Goal: Task Accomplishment & Management: Complete application form

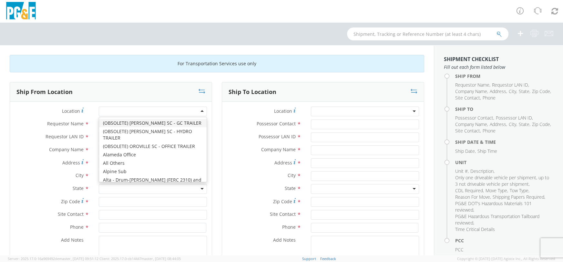
click at [158, 110] on div at bounding box center [153, 112] width 108 height 10
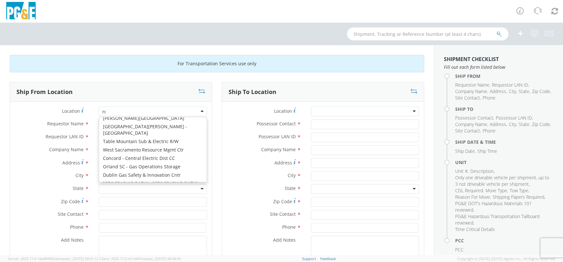
scroll to position [1, 0]
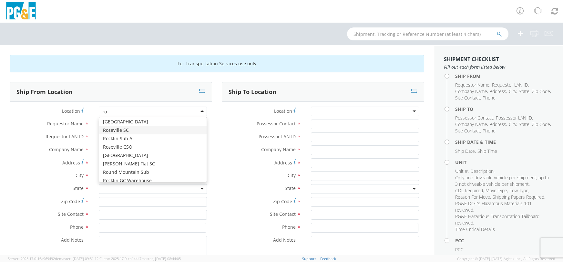
type input "rod"
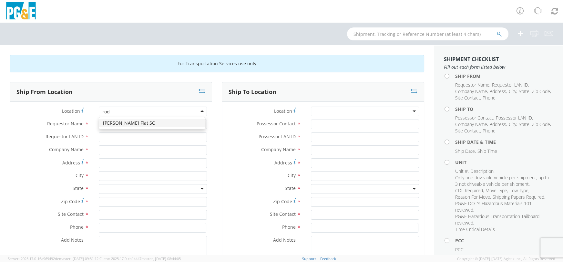
scroll to position [0, 0]
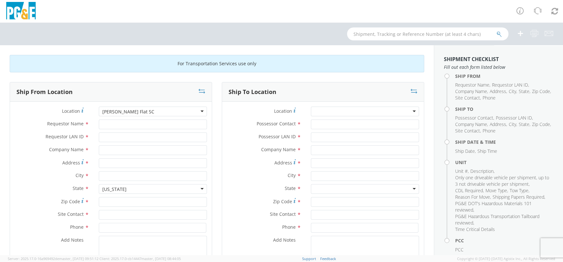
type input "PG&E"
type input "[STREET_ADDRESS]"
type input "STORRIE"
type input "95980"
click at [158, 123] on input "Requestor Name *" at bounding box center [153, 125] width 108 height 10
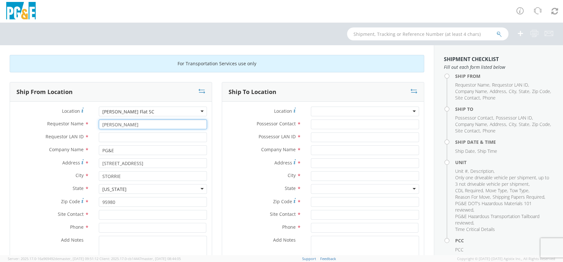
type input "[PERSON_NAME]"
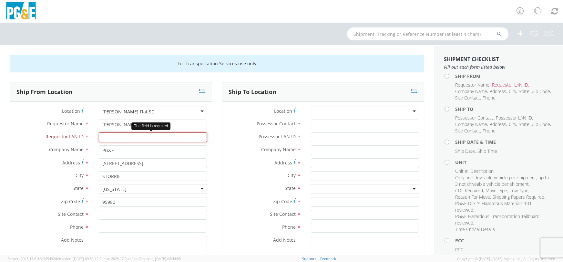
click at [145, 135] on input "Requestor LAN ID *" at bounding box center [153, 137] width 108 height 10
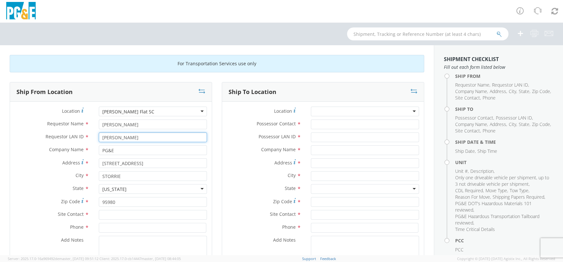
type input "[PERSON_NAME]"
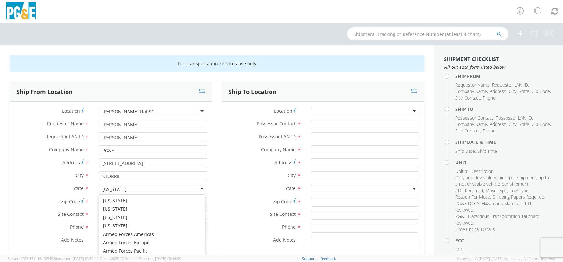
scroll to position [7, 0]
click at [15, 166] on label "Address *" at bounding box center [52, 162] width 84 height 9
click at [99, 166] on input "[STREET_ADDRESS]" at bounding box center [153, 163] width 108 height 10
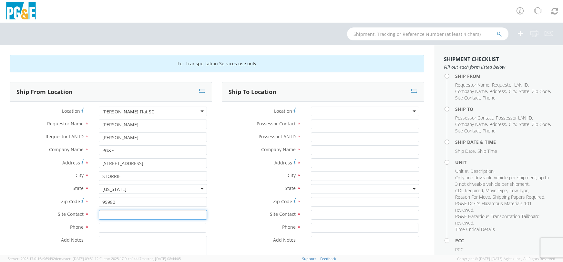
click at [150, 214] on input "text" at bounding box center [153, 215] width 108 height 10
type input "[PERSON_NAME]"
click at [140, 224] on input at bounding box center [153, 228] width 108 height 10
type input "[PHONE_NUMBER]"
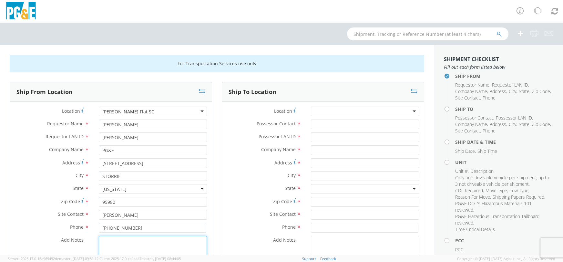
click at [128, 247] on textarea "Add Notes *" at bounding box center [153, 258] width 108 height 44
type textarea "no air conditioning"
click at [385, 113] on div at bounding box center [365, 112] width 108 height 10
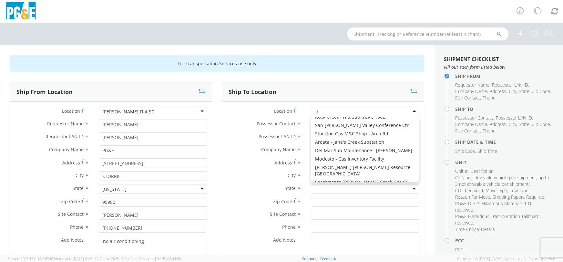
scroll to position [1, 0]
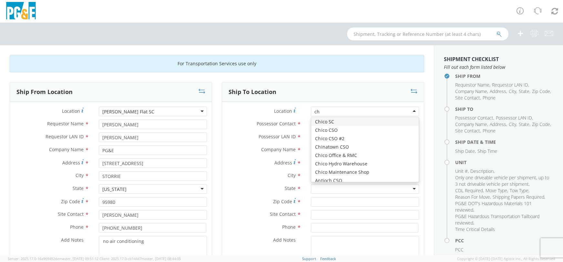
type input "chi"
type input "PG&E"
type input "2nd & Orange St"
type input "Chico"
type input "95928"
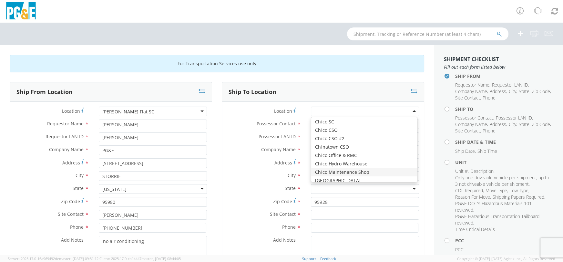
scroll to position [0, 0]
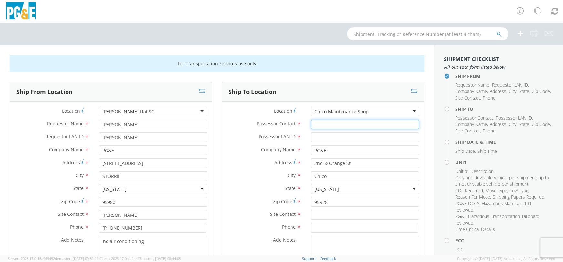
click at [319, 123] on input "Possessor Contact *" at bounding box center [365, 125] width 108 height 10
type input "[PERSON_NAME]"
click at [359, 140] on input "Possessor LAN ID *" at bounding box center [365, 137] width 108 height 10
type input "DTRM"
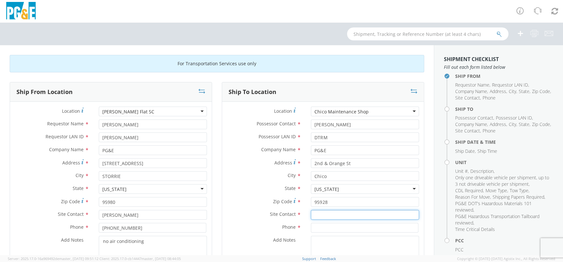
click at [329, 216] on input "text" at bounding box center [365, 215] width 108 height 10
drag, startPoint x: 341, startPoint y: 213, endPoint x: 311, endPoint y: 215, distance: 30.1
click at [311, 215] on input "[PHONE_NUMBER]" at bounding box center [365, 215] width 108 height 10
type input "[PHONE_NUMBER]"
click at [344, 227] on input at bounding box center [365, 228] width 108 height 10
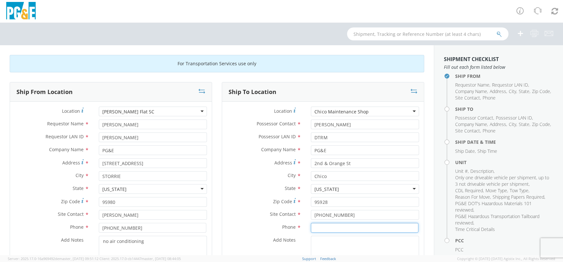
paste input "[PHONE_NUMBER]"
type input "[PHONE_NUMBER]"
drag, startPoint x: 347, startPoint y: 215, endPoint x: 310, endPoint y: 216, distance: 36.2
click at [311, 216] on input "[PHONE_NUMBER]" at bounding box center [365, 215] width 108 height 10
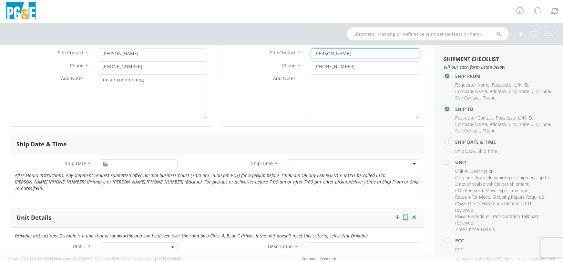
scroll to position [202, 0]
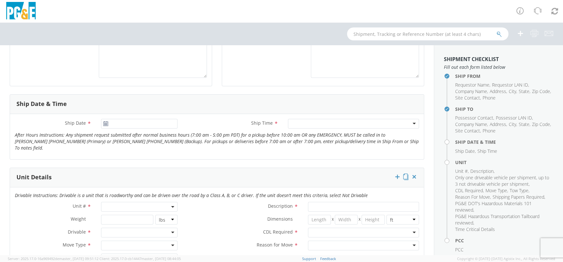
type input "[PERSON_NAME]"
click at [159, 202] on span at bounding box center [139, 207] width 77 height 10
click at [156, 213] on input "search" at bounding box center [139, 218] width 72 height 10
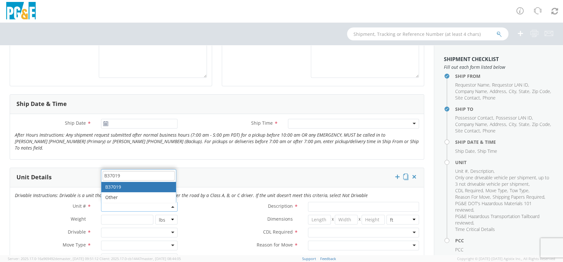
type input "B37019"
type input "PICKUP; 1/2T 4x4"
type input "7050"
select select "B37019"
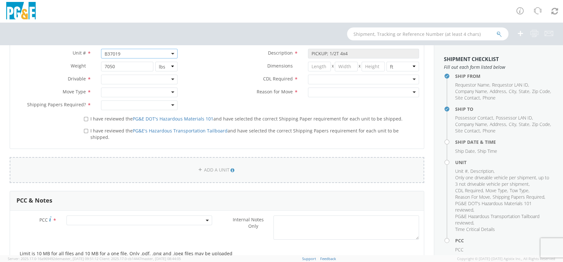
scroll to position [274, 0]
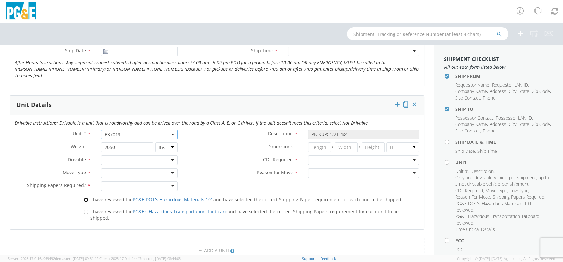
click at [85, 198] on input "I have reviewed the PG&E DOT's Hazardous Materials 101 and have selected the co…" at bounding box center [86, 200] width 4 height 4
checkbox input "true"
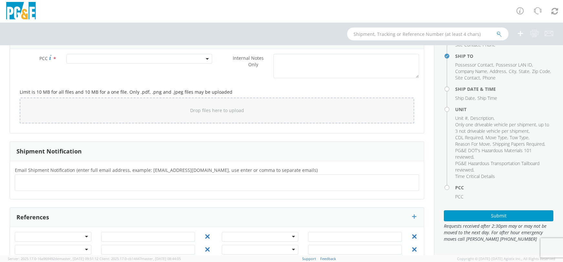
scroll to position [59, 0]
click at [461, 220] on button "Submit" at bounding box center [499, 215] width 110 height 11
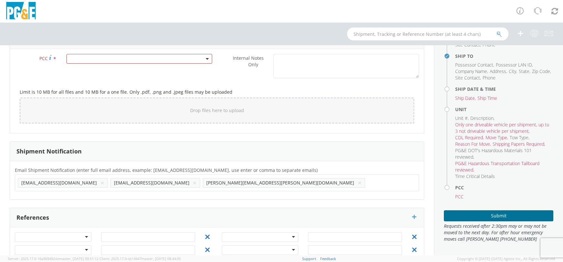
click at [469, 215] on button "Submit" at bounding box center [499, 215] width 110 height 11
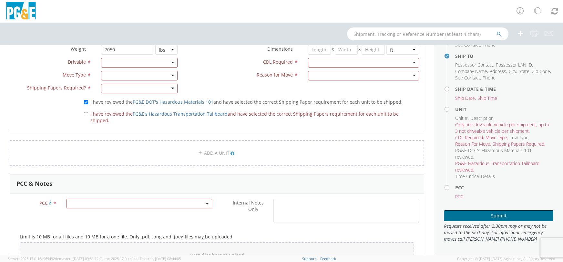
scroll to position [355, 0]
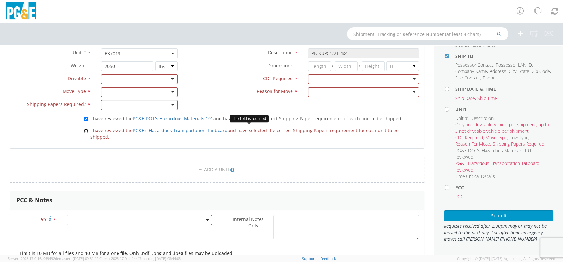
click at [85, 129] on input "I have reviewed the PG&E's Hazardous Transportation Tailboard and have selected…" at bounding box center [86, 131] width 4 height 4
checkbox input "true"
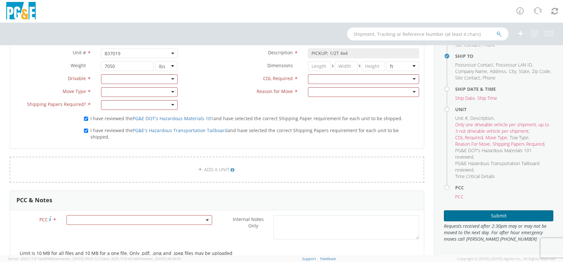
click at [458, 217] on button "Submit" at bounding box center [499, 215] width 110 height 11
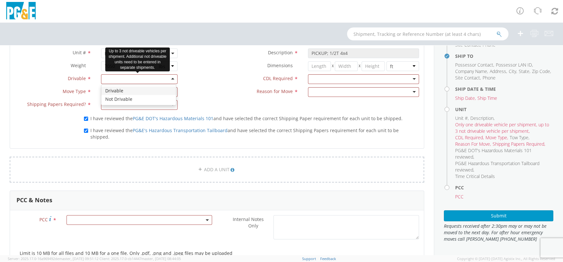
click at [171, 74] on div at bounding box center [139, 79] width 77 height 10
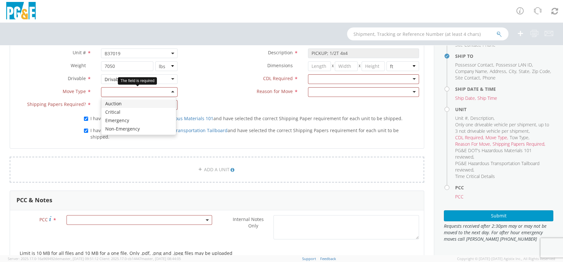
click at [171, 87] on div at bounding box center [139, 92] width 77 height 10
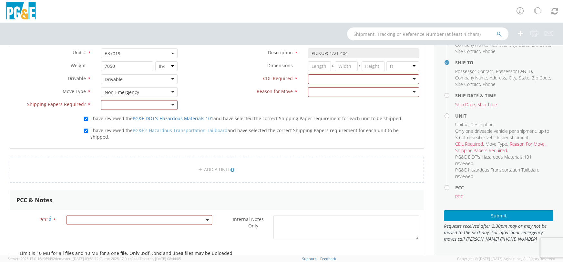
scroll to position [52, 0]
click at [173, 100] on div at bounding box center [139, 105] width 77 height 10
click at [409, 74] on div at bounding box center [363, 79] width 111 height 10
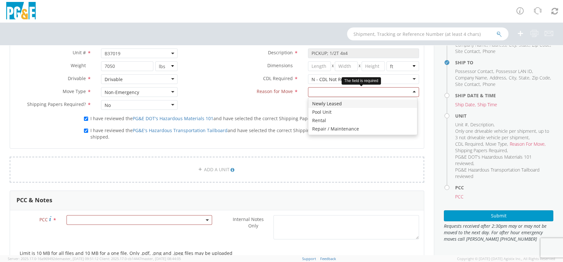
click at [408, 87] on div at bounding box center [363, 92] width 111 height 10
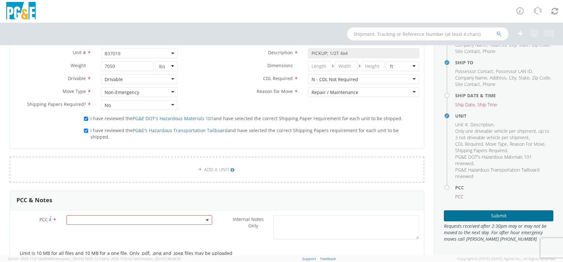
click at [527, 218] on button "Submit" at bounding box center [499, 215] width 110 height 11
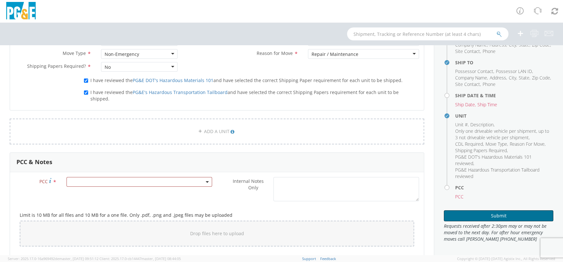
scroll to position [436, 0]
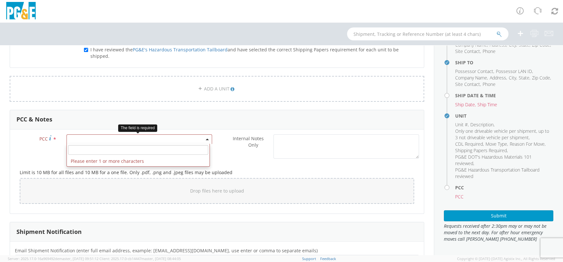
click at [206, 139] on b at bounding box center [207, 140] width 3 height 2
click at [167, 145] on input "number" at bounding box center [138, 150] width 140 height 10
type input "11259"
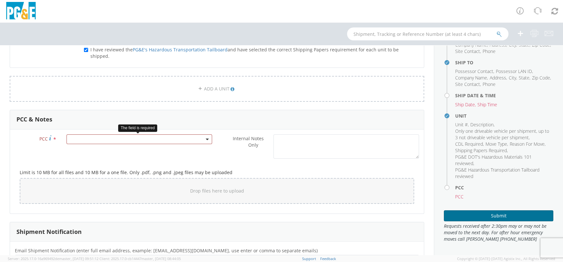
click at [479, 220] on button "Submit" at bounding box center [499, 215] width 110 height 11
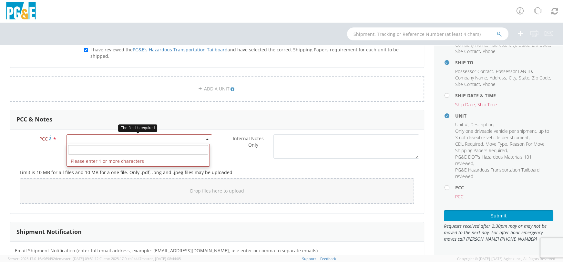
click at [206, 139] on b at bounding box center [207, 140] width 3 height 2
click at [161, 145] on input "number" at bounding box center [138, 150] width 140 height 10
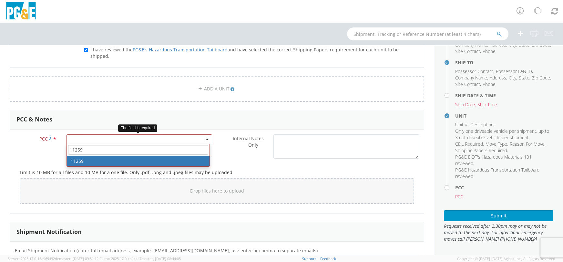
type input "11259"
select select "11259"
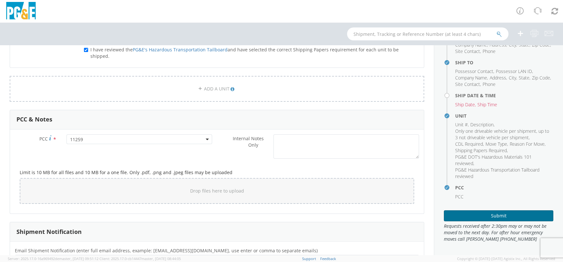
click at [519, 215] on button "Submit" at bounding box center [499, 215] width 110 height 11
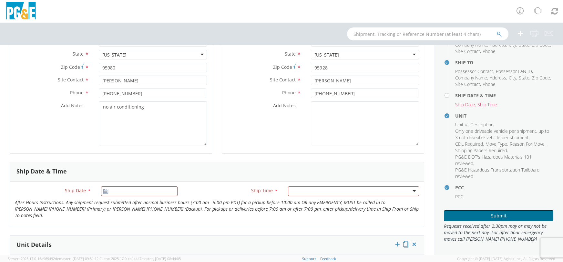
scroll to position [153, 0]
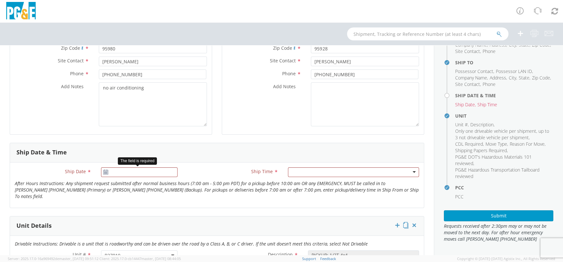
click at [104, 172] on use at bounding box center [105, 172] width 5 height 5
click at [104, 172] on icon at bounding box center [105, 172] width 5 height 5
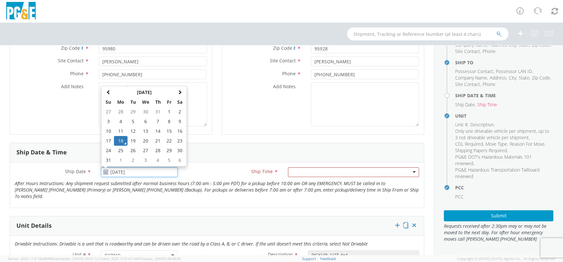
click at [118, 172] on input "08/18/2025" at bounding box center [139, 172] width 77 height 10
click at [132, 137] on td "19" at bounding box center [133, 141] width 11 height 10
type input "08/19/2025"
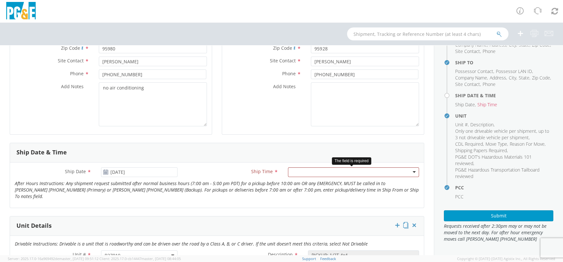
click at [411, 172] on div at bounding box center [353, 172] width 131 height 10
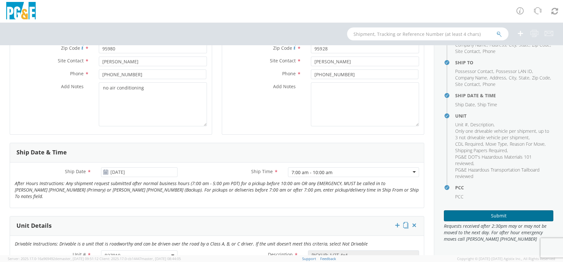
click at [496, 215] on button "Submit" at bounding box center [499, 215] width 110 height 11
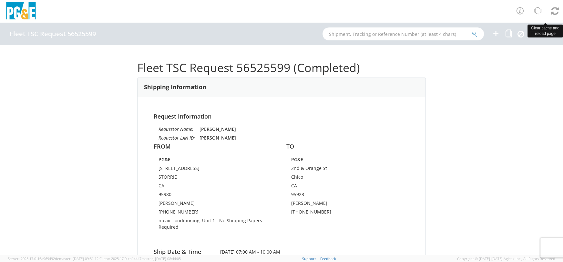
click at [555, 11] on icon at bounding box center [555, 10] width 8 height 9
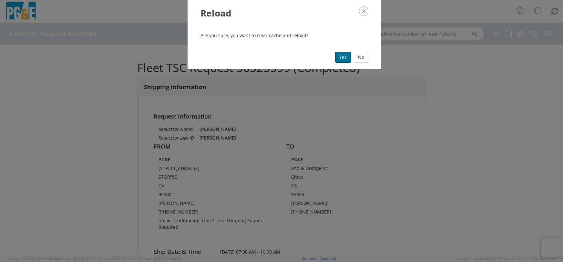
click at [341, 53] on button "Yes" at bounding box center [343, 57] width 16 height 11
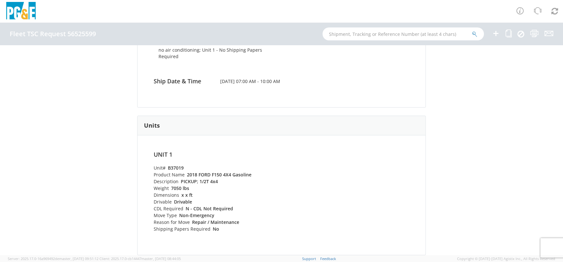
scroll to position [202, 0]
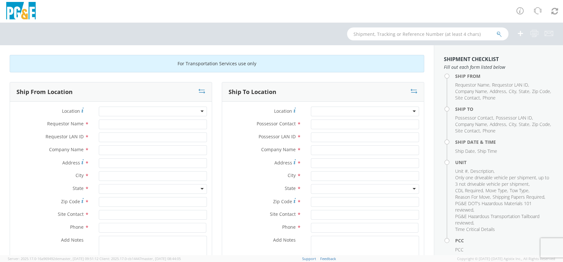
click at [172, 110] on div at bounding box center [153, 112] width 108 height 10
type input "r"
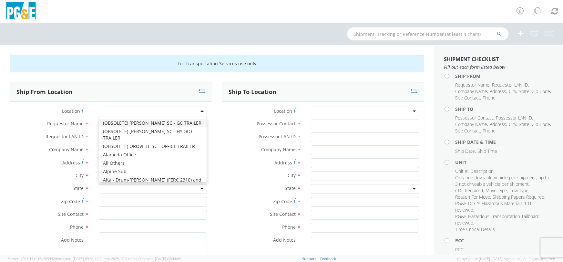
click at [193, 110] on div at bounding box center [153, 112] width 108 height 10
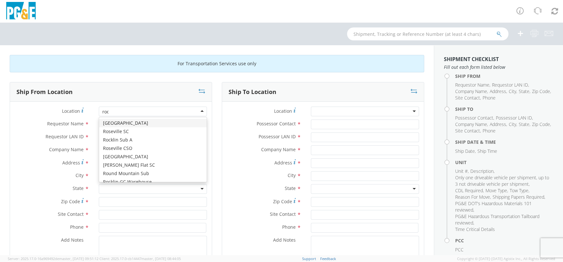
type input "rodg"
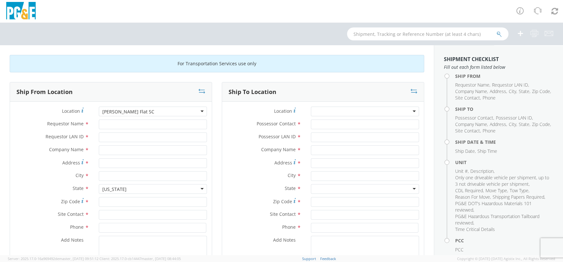
type input "PG&E"
type input "[STREET_ADDRESS]"
type input "STORRIE"
type input "95980"
click at [125, 123] on input "Requestor Name *" at bounding box center [153, 125] width 108 height 10
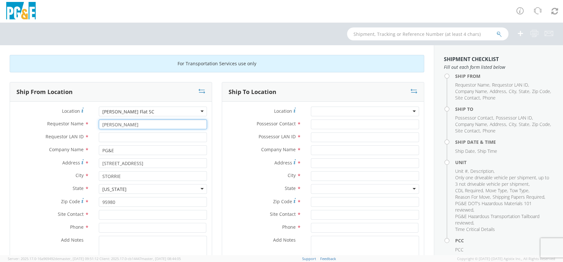
type input "Robert j Rexroad"
type input "[PERSON_NAME]"
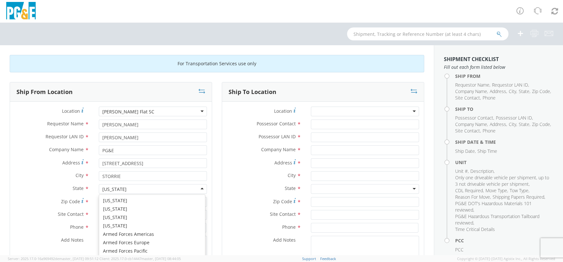
scroll to position [7, 0]
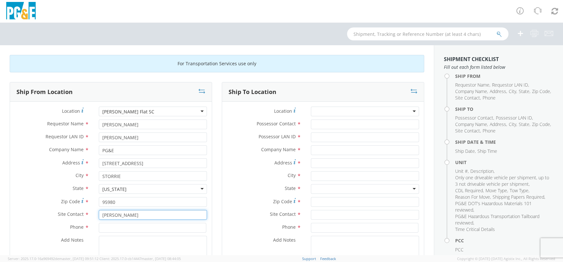
type input "[PERSON_NAME]"
type input "[PHONE_NUMBER]"
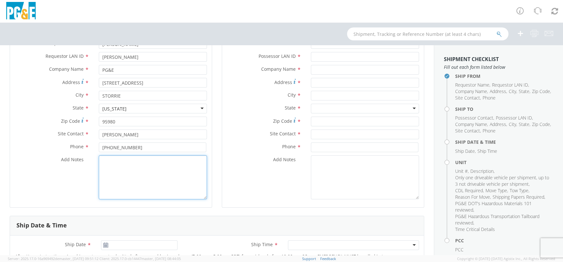
scroll to position [40, 0]
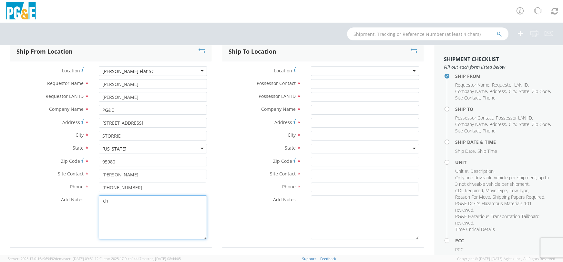
type textarea "c"
click at [407, 71] on div at bounding box center [365, 71] width 108 height 10
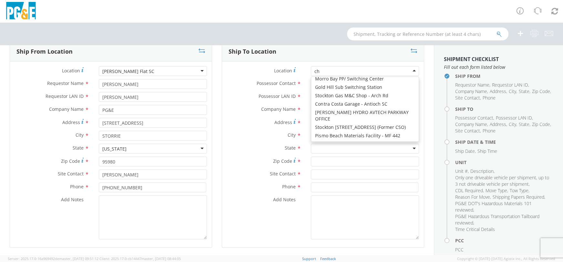
scroll to position [1, 0]
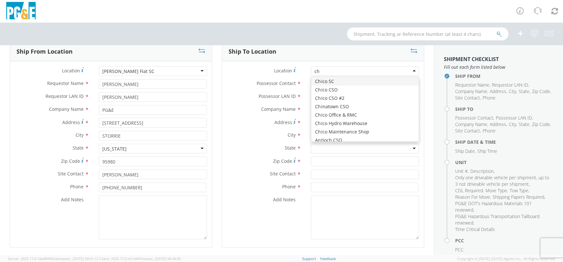
type input "chi"
type input "PG&E"
type input "2nd & Orange St"
type input "Chico"
type input "95928"
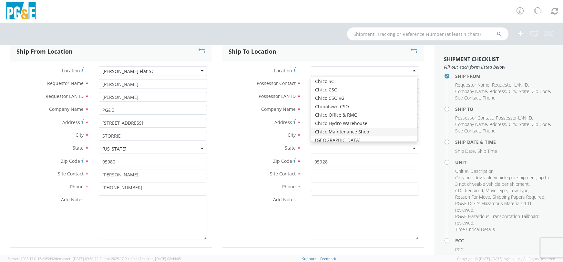
scroll to position [0, 0]
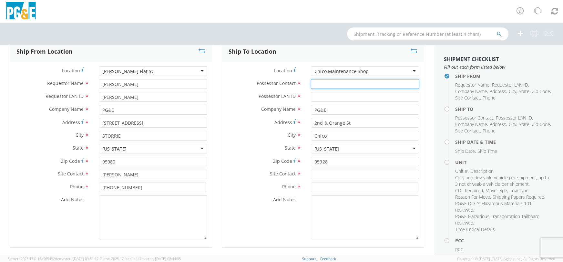
click at [323, 81] on input "Possessor Contact *" at bounding box center [365, 84] width 108 height 10
type input "[PERSON_NAME]"
click at [349, 94] on input "Possessor LAN ID *" at bounding box center [365, 97] width 108 height 10
type input "DTRM"
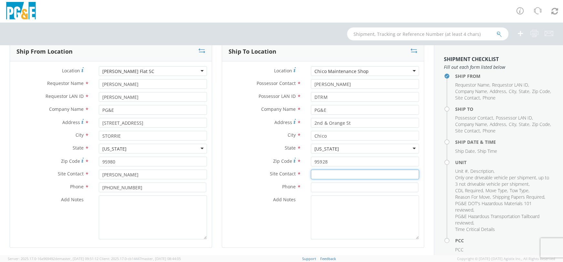
click at [334, 173] on input "text" at bounding box center [365, 175] width 108 height 10
type input "[PERSON_NAME]"
click at [328, 185] on input at bounding box center [365, 188] width 108 height 10
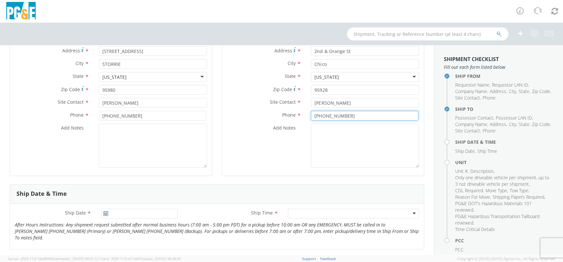
scroll to position [121, 0]
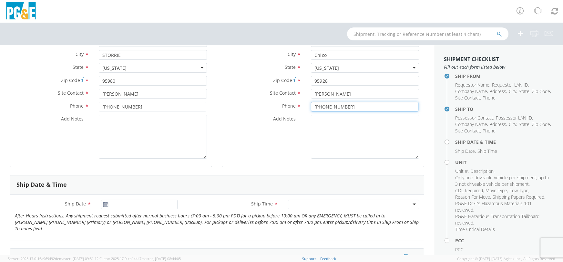
type input "[PHONE_NUMBER]"
click at [104, 203] on icon at bounding box center [105, 204] width 5 height 5
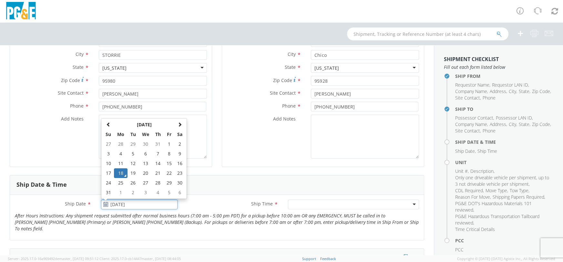
click at [116, 203] on input "08/18/2025" at bounding box center [139, 205] width 77 height 10
click at [133, 171] on td "19" at bounding box center [133, 173] width 11 height 10
type input "08/19/2025"
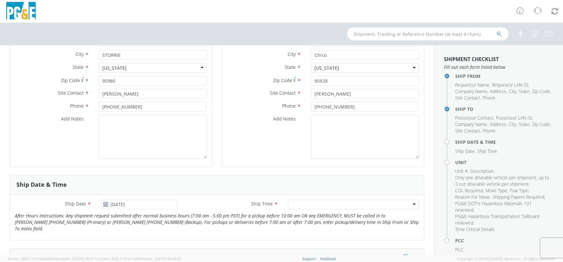
click at [306, 203] on div at bounding box center [353, 205] width 131 height 10
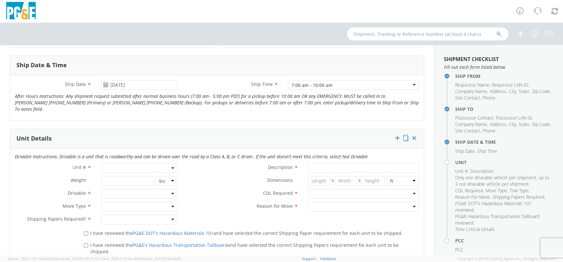
scroll to position [242, 0]
click at [172, 162] on span at bounding box center [139, 167] width 77 height 10
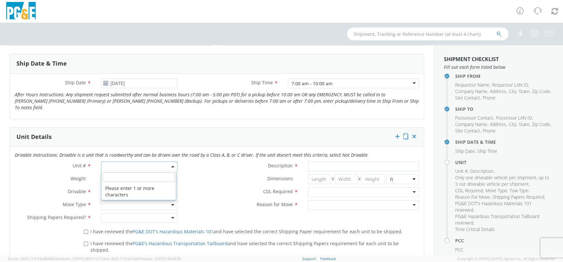
click at [150, 172] on input "search" at bounding box center [139, 177] width 72 height 10
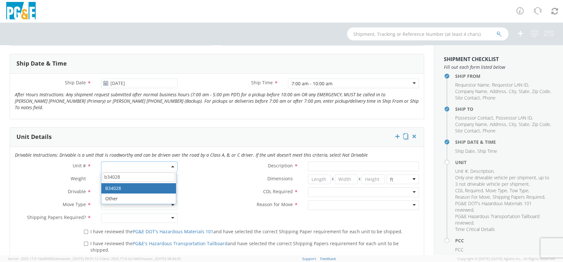
type input "b34028"
type input "PICKUP; 3/4T 4X4"
type input "9500"
select select "B34028"
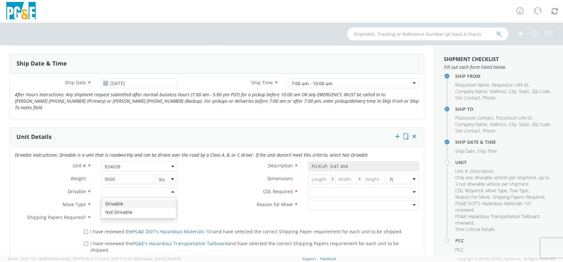
click at [170, 187] on div at bounding box center [139, 192] width 77 height 10
click at [171, 200] on div at bounding box center [139, 205] width 77 height 10
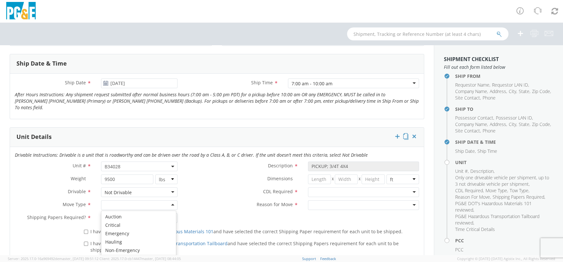
scroll to position [283, 0]
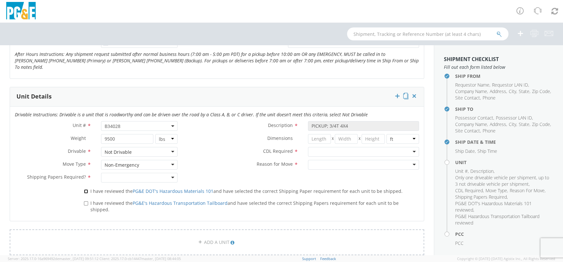
click at [84, 189] on input "I have reviewed the PG&E DOT's Hazardous Materials 101 and have selected the co…" at bounding box center [86, 191] width 4 height 4
checkbox input "true"
click at [86, 201] on input "I have reviewed the PG&E's Hazardous Transportation Tailboard and have selected…" at bounding box center [86, 203] width 4 height 4
checkbox input "true"
click at [409, 147] on div at bounding box center [363, 152] width 111 height 10
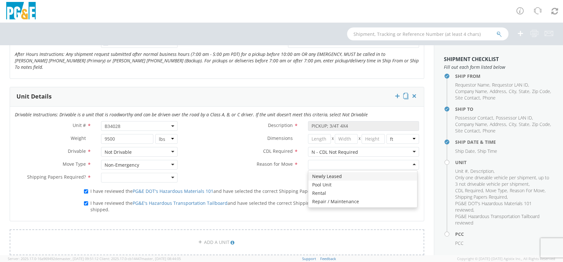
click at [409, 160] on div at bounding box center [363, 165] width 111 height 10
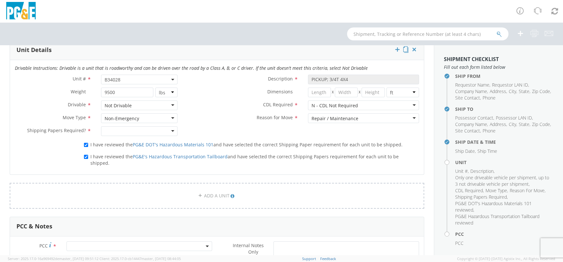
scroll to position [363, 0]
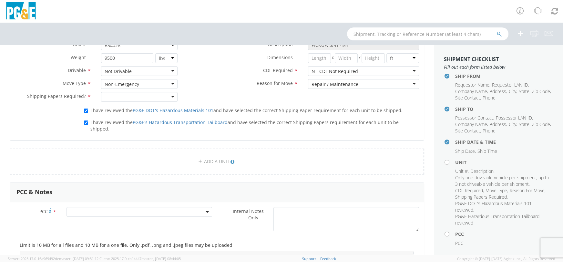
click at [173, 207] on span at bounding box center [140, 212] width 146 height 10
click at [167, 218] on input "number" at bounding box center [138, 223] width 140 height 10
click at [71, 218] on input "111259" at bounding box center [138, 223] width 140 height 10
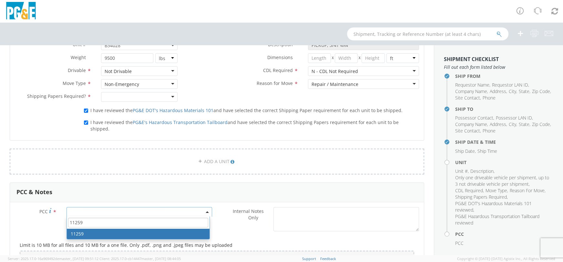
type input "11259"
select select "11259"
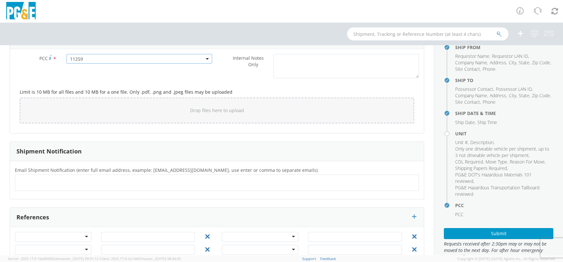
scroll to position [52, 0]
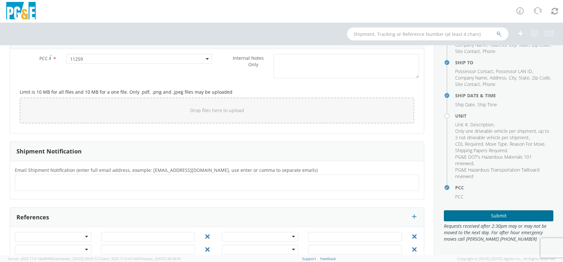
click at [499, 216] on button "Submit" at bounding box center [499, 215] width 110 height 11
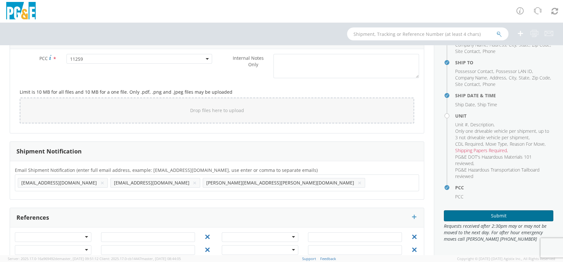
click at [499, 216] on button "Submit" at bounding box center [499, 215] width 110 height 11
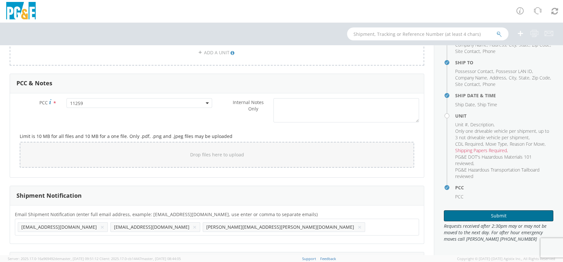
scroll to position [395, 0]
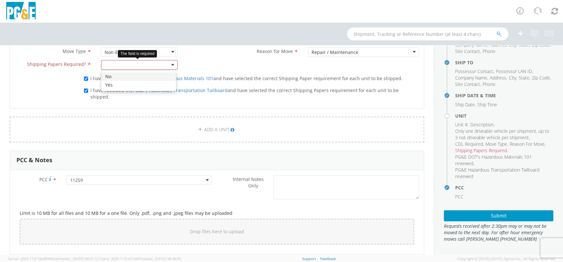
click at [169, 60] on div at bounding box center [139, 65] width 77 height 10
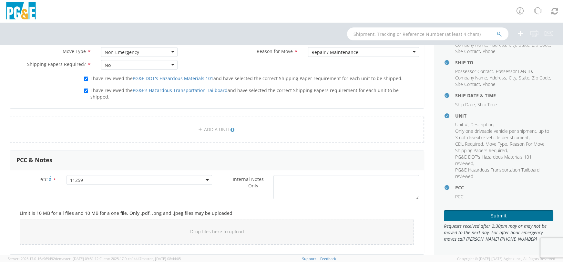
click at [482, 218] on button "Submit" at bounding box center [499, 215] width 110 height 11
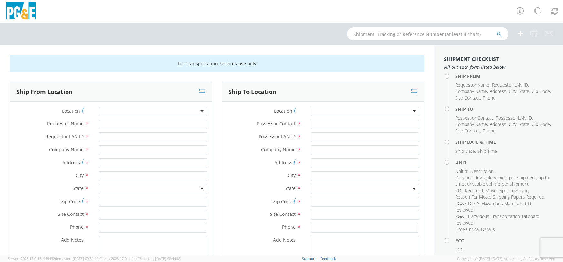
click at [201, 111] on div at bounding box center [153, 112] width 108 height 10
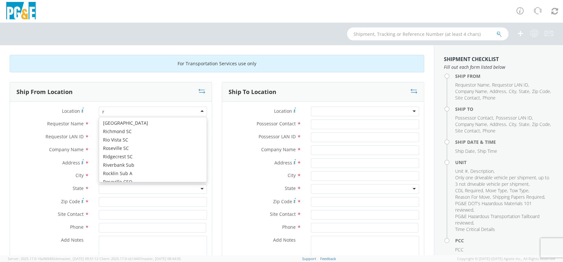
scroll to position [2350, 0]
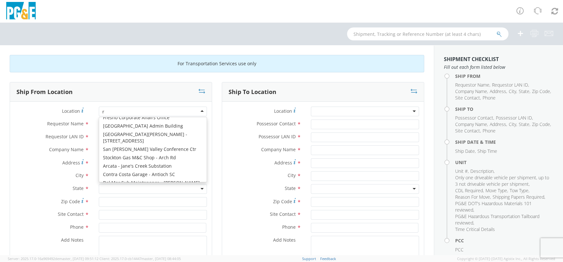
type input "ro"
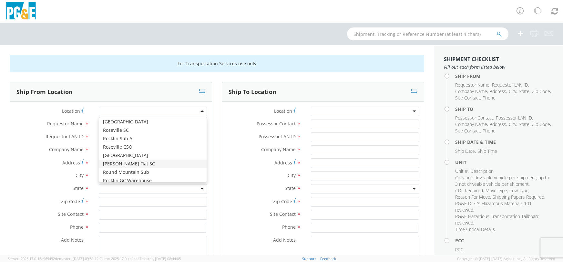
type input "PG&E"
type input "[STREET_ADDRESS]"
type input "STORRIE"
type input "95980"
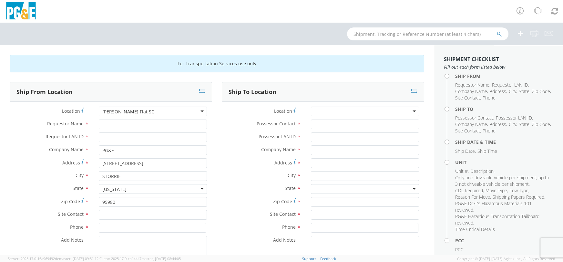
scroll to position [0, 0]
click at [124, 124] on input "Requestor Name *" at bounding box center [153, 125] width 108 height 10
type input "[PERSON_NAME]"
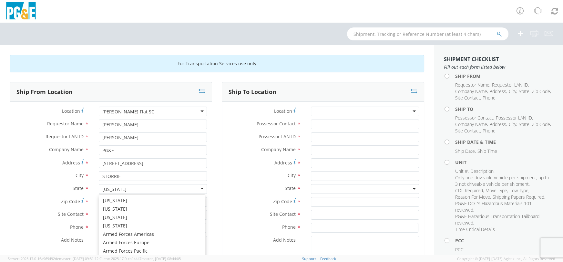
scroll to position [7, 0]
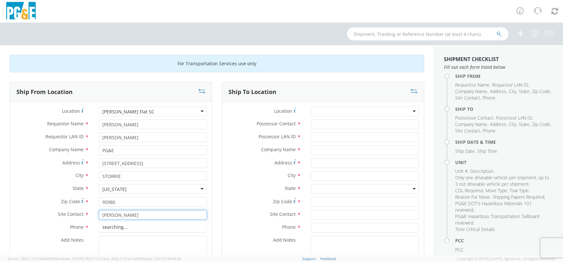
type input "[PERSON_NAME]"
type input "[PHONE_NUMBER]"
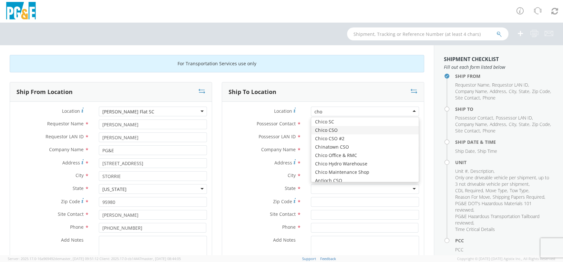
scroll to position [0, 0]
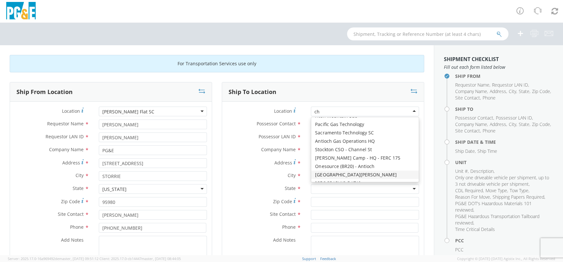
type input "chi"
type input "PG&E"
type input "2nd & Orange St"
type input "Chico"
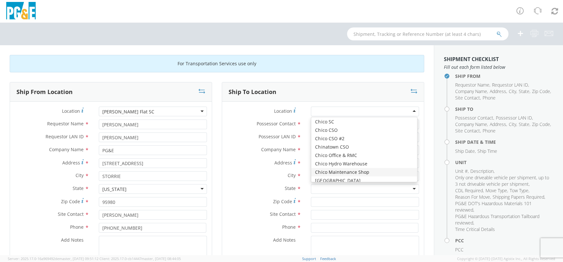
type input "95928"
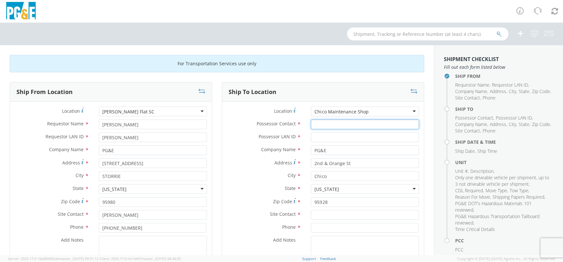
drag, startPoint x: 323, startPoint y: 124, endPoint x: 326, endPoint y: 125, distance: 3.3
click at [325, 126] on input "Possessor Contact *" at bounding box center [365, 125] width 108 height 10
type input "[PERSON_NAME]"
type input "DTRM"
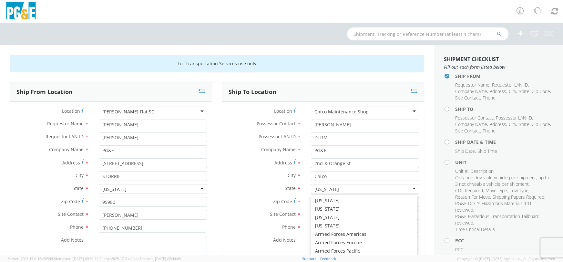
scroll to position [7, 0]
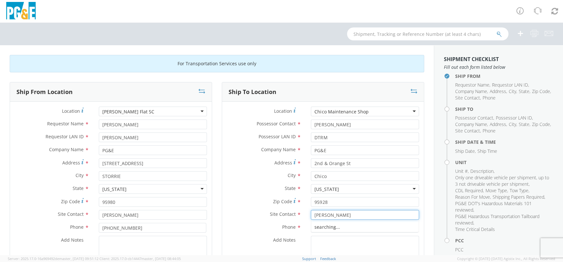
type input "[PERSON_NAME]"
type input "[PHONE_NUMBER]"
type input "08/18/2025"
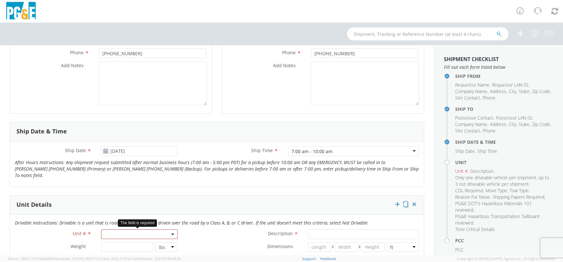
click at [167, 229] on span at bounding box center [139, 234] width 77 height 10
click at [158, 240] on input "search" at bounding box center [139, 245] width 72 height 10
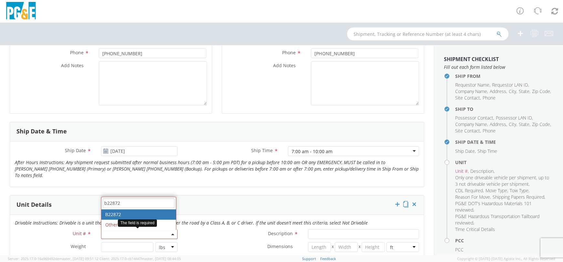
type input "b22872"
type input "PICKUP; 3/4T 4X4"
type input "11400"
select select "B22872"
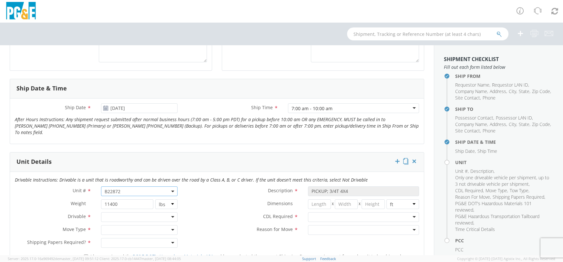
scroll to position [255, 0]
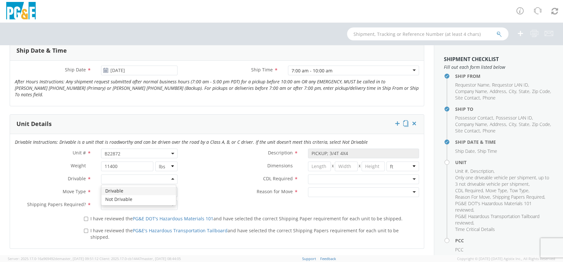
click at [172, 174] on div at bounding box center [139, 179] width 77 height 10
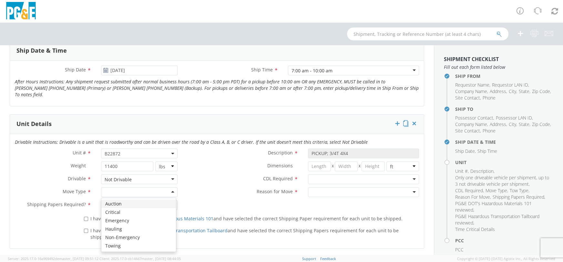
click at [171, 187] on div at bounding box center [139, 192] width 77 height 10
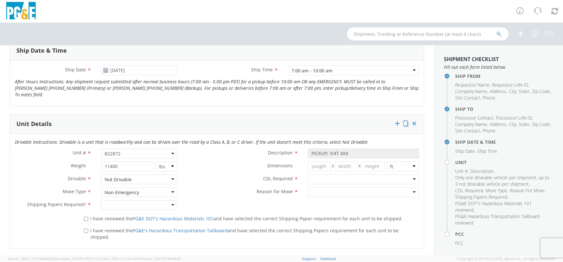
click at [173, 200] on div at bounding box center [139, 205] width 77 height 10
click at [409, 174] on div at bounding box center [363, 179] width 111 height 10
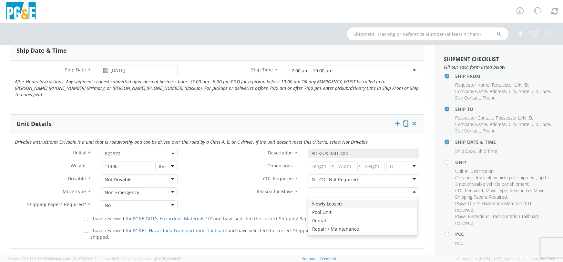
click at [411, 187] on div at bounding box center [363, 192] width 111 height 10
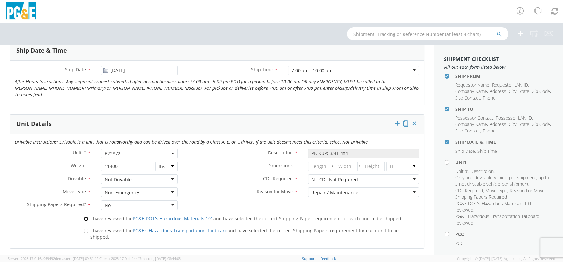
click at [84, 217] on input "I have reviewed the PG&E DOT's Hazardous Materials 101 and have selected the co…" at bounding box center [86, 219] width 4 height 4
checkbox input "true"
click at [85, 229] on input "I have reviewed the PG&E's Hazardous Transportation Tailboard and have selected…" at bounding box center [86, 231] width 4 height 4
checkbox input "true"
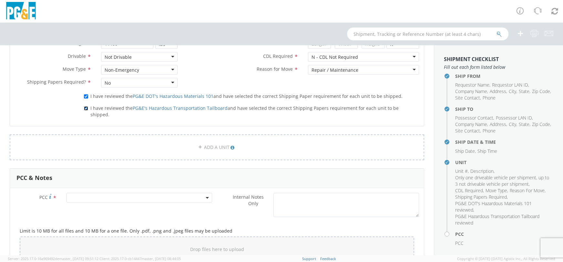
scroll to position [417, 0]
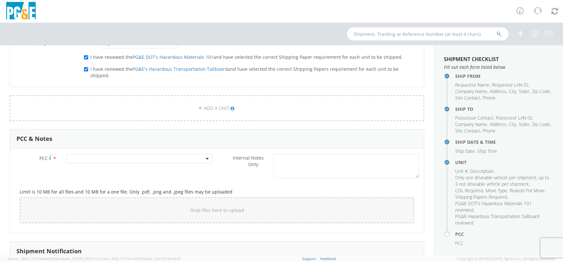
click at [171, 154] on span at bounding box center [140, 159] width 146 height 10
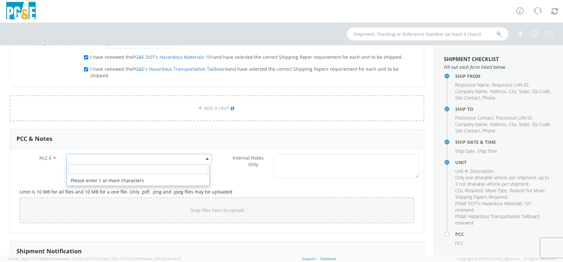
click at [189, 164] on input "number" at bounding box center [138, 169] width 140 height 10
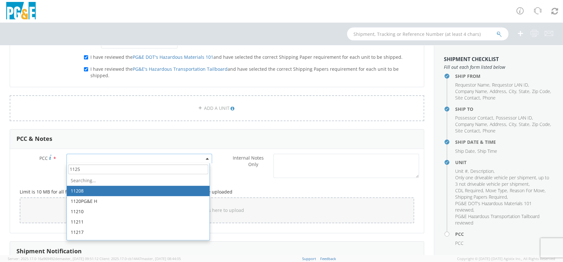
type input "11259"
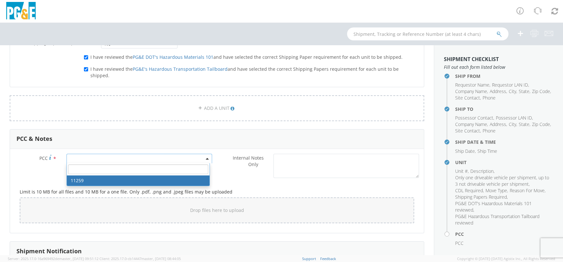
select select "11259"
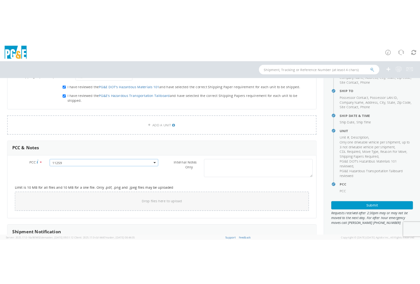
scroll to position [52, 0]
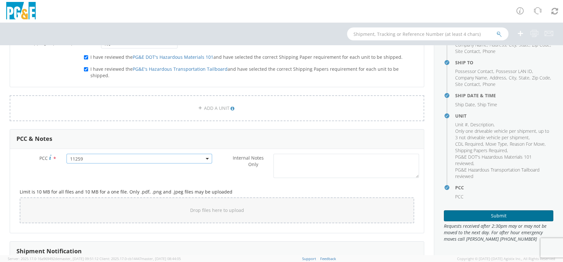
click at [498, 213] on button "Submit" at bounding box center [499, 215] width 110 height 11
